Goal: Find specific page/section: Find specific page/section

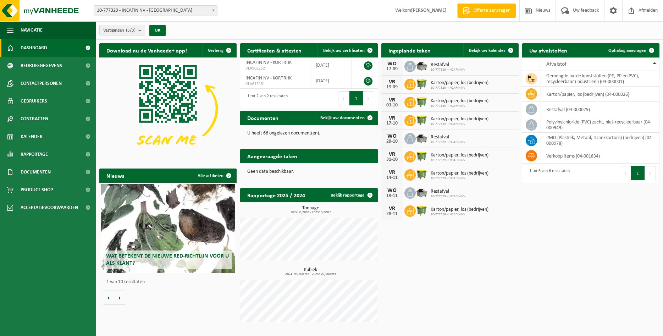
click at [320, 168] on span "Toon de aangevraagde taken" at bounding box center [337, 170] width 55 height 5
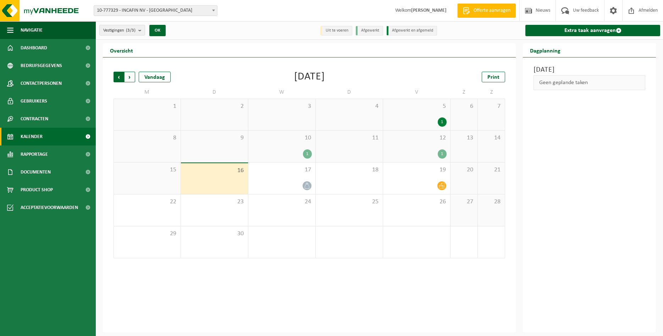
click at [133, 81] on span "Volgende" at bounding box center [130, 77] width 11 height 11
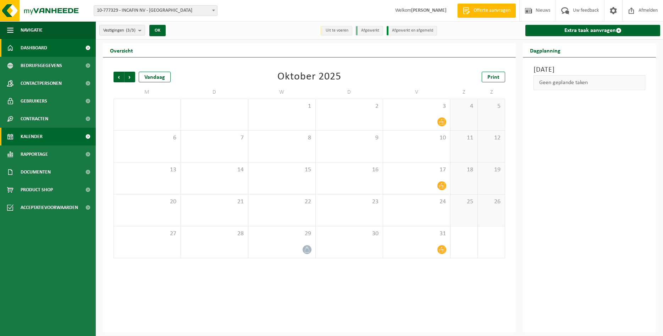
click at [46, 52] on span "Dashboard" at bounding box center [34, 48] width 27 height 18
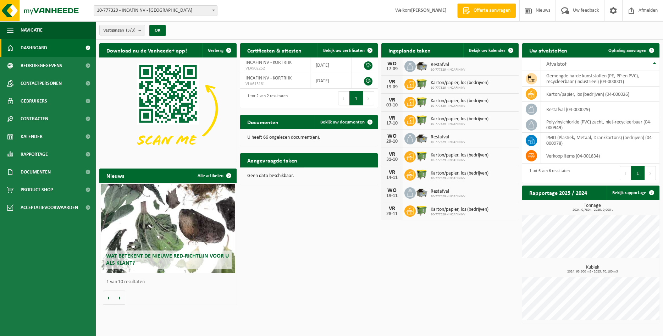
click at [343, 172] on span "Toon de aangevraagde taken" at bounding box center [337, 174] width 55 height 5
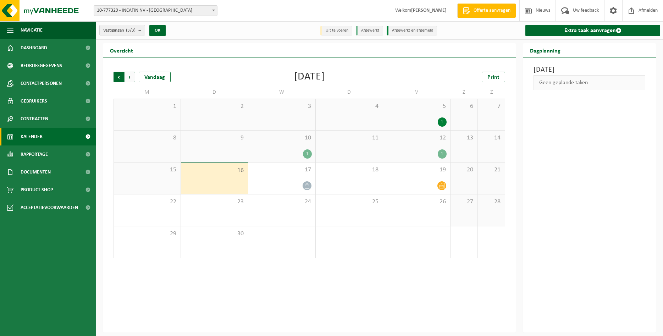
click at [129, 77] on span "Volgende" at bounding box center [130, 77] width 11 height 11
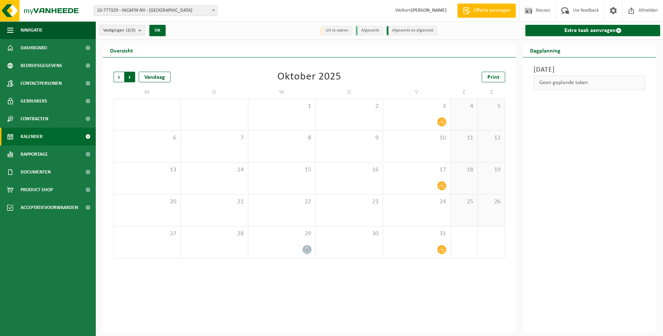
click at [122, 77] on span "Vorige" at bounding box center [119, 77] width 11 height 11
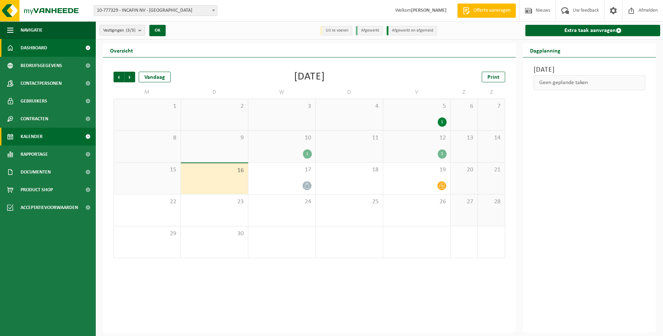
click at [36, 45] on span "Dashboard" at bounding box center [34, 48] width 27 height 18
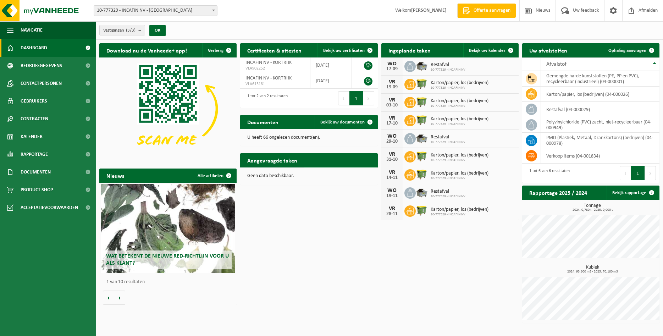
click at [342, 172] on span "Toon de aangevraagde taken" at bounding box center [337, 174] width 55 height 5
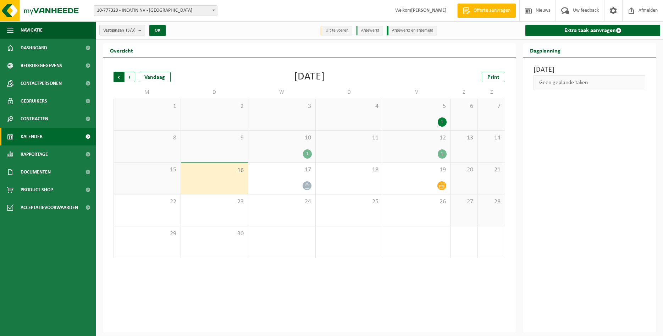
click at [128, 78] on span "Volgende" at bounding box center [130, 77] width 11 height 11
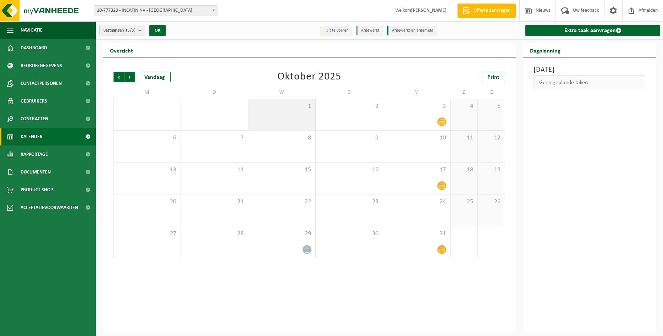
click at [293, 117] on div "1" at bounding box center [281, 114] width 67 height 31
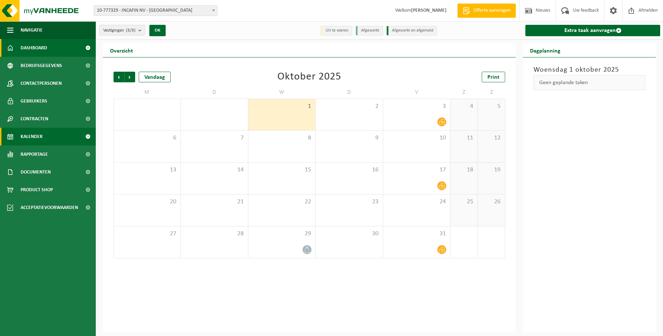
click at [31, 47] on span "Dashboard" at bounding box center [34, 48] width 27 height 18
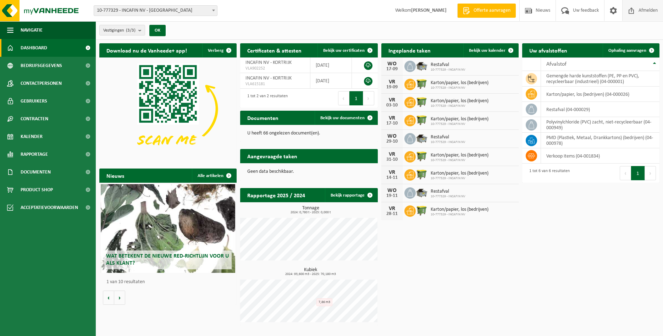
click at [650, 10] on span "Afmelden" at bounding box center [648, 10] width 23 height 21
